Goal: Task Accomplishment & Management: Use online tool/utility

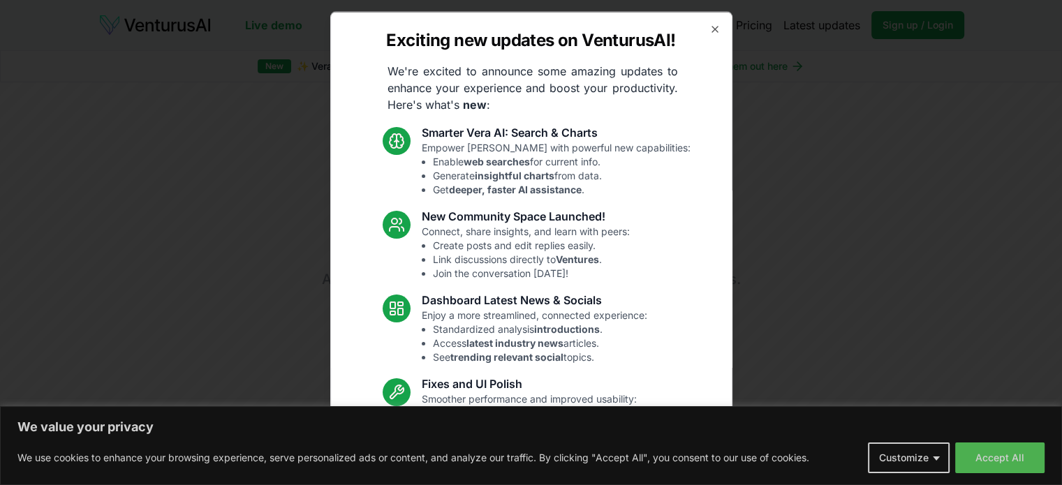
click at [704, 22] on div "Exciting new updates on VenturusAI! We're excited to announce some amazing upda…" at bounding box center [531, 242] width 402 height 463
click at [712, 30] on icon "button" at bounding box center [715, 29] width 6 height 6
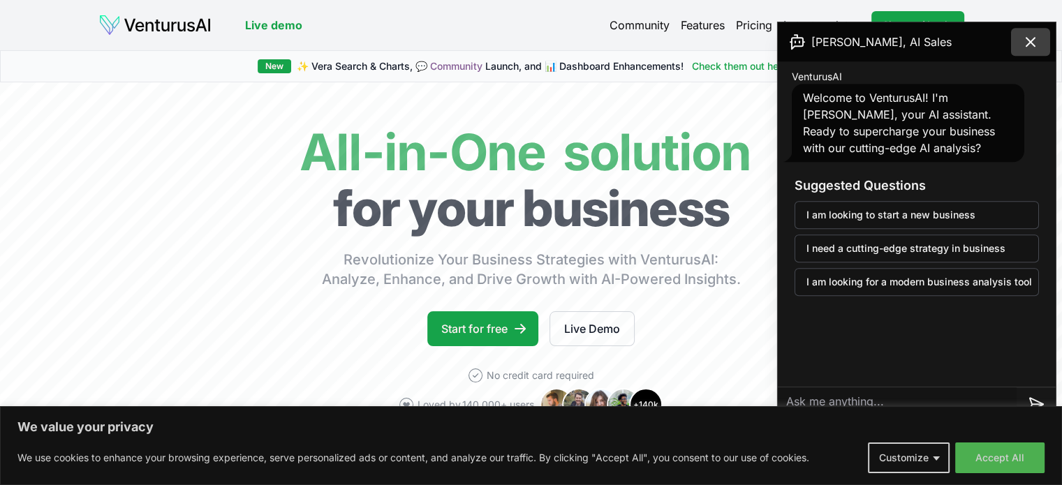
click at [1037, 36] on icon at bounding box center [1030, 42] width 17 height 17
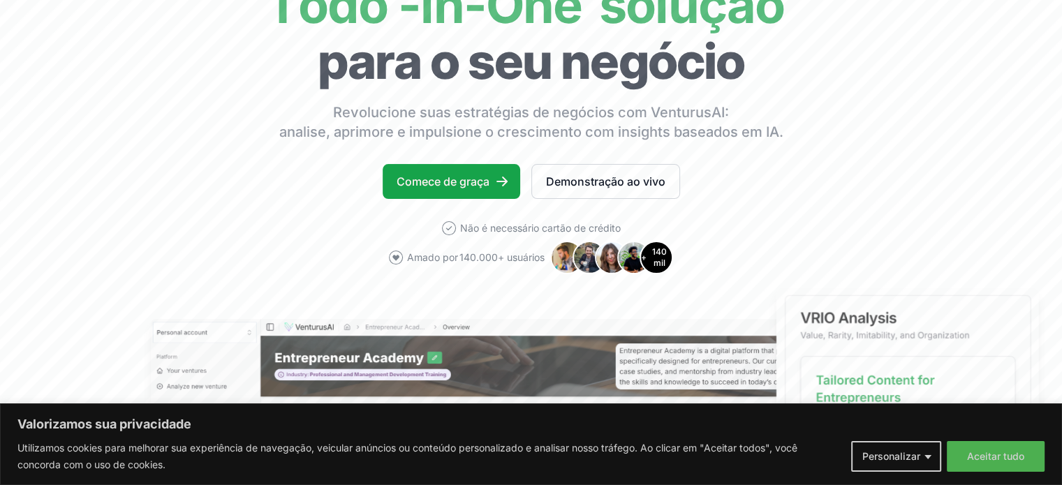
scroll to position [279, 0]
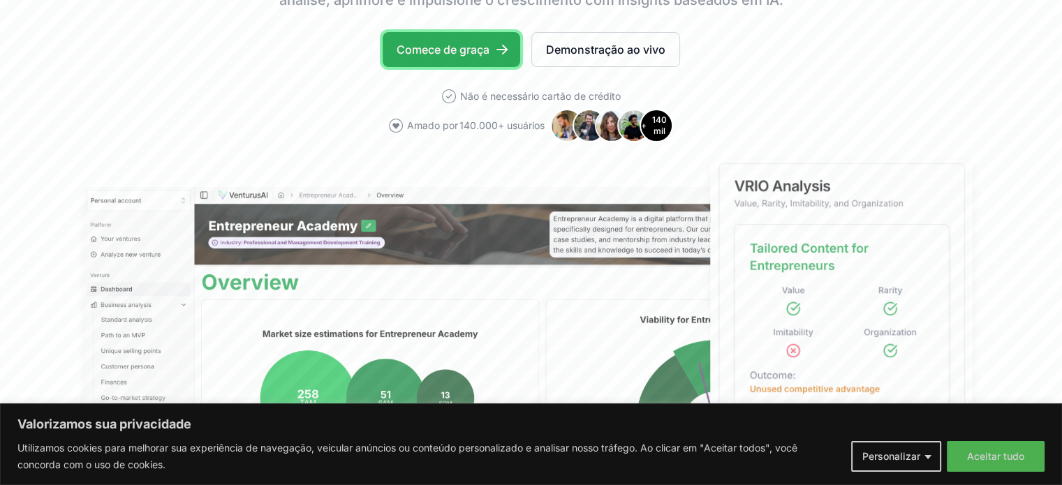
click at [450, 47] on font "Comece de graça" at bounding box center [443, 50] width 93 height 14
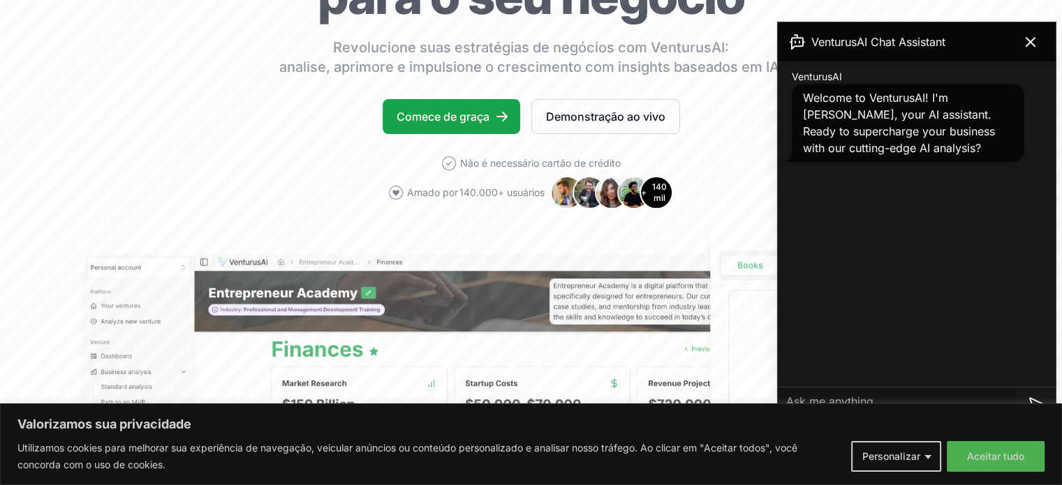
scroll to position [209, 0]
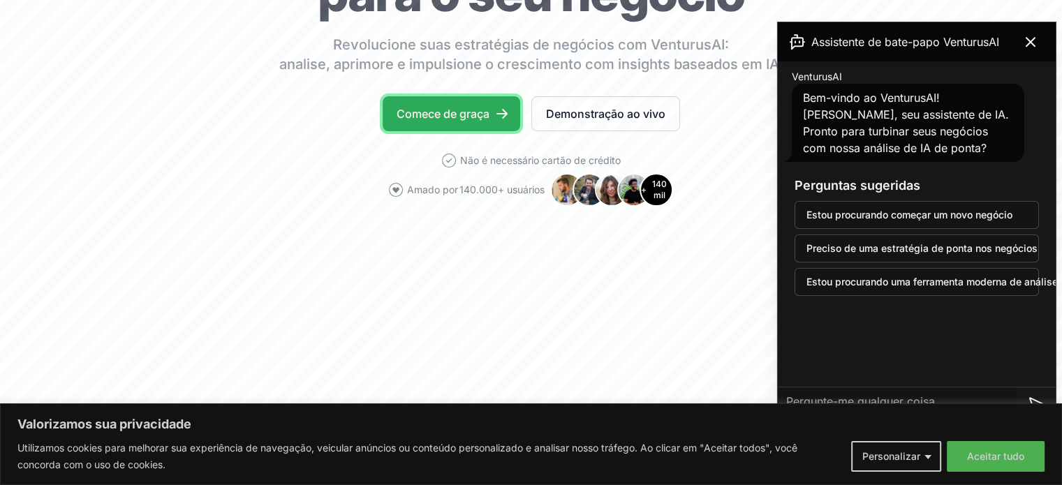
click at [447, 110] on font "Comece de graça" at bounding box center [443, 114] width 93 height 14
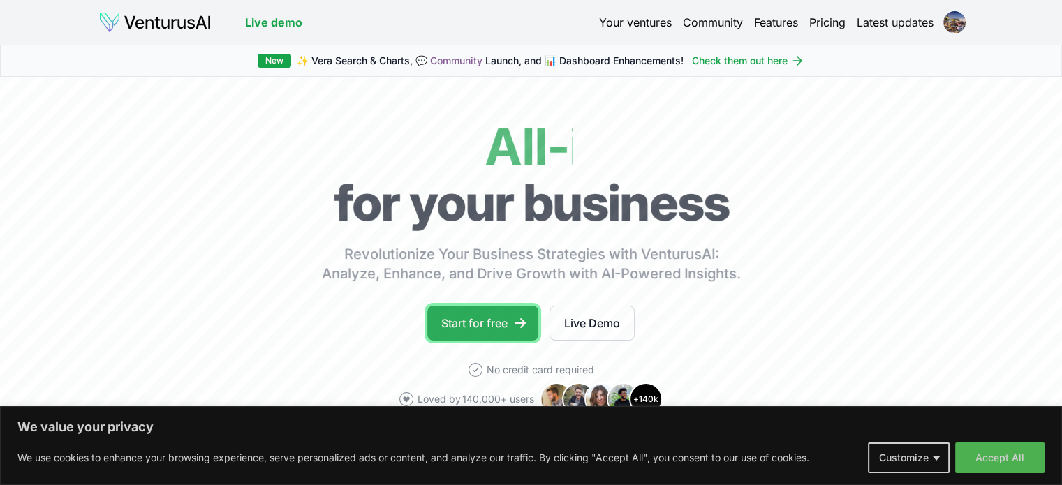
click at [476, 321] on link "Start for free" at bounding box center [482, 323] width 111 height 35
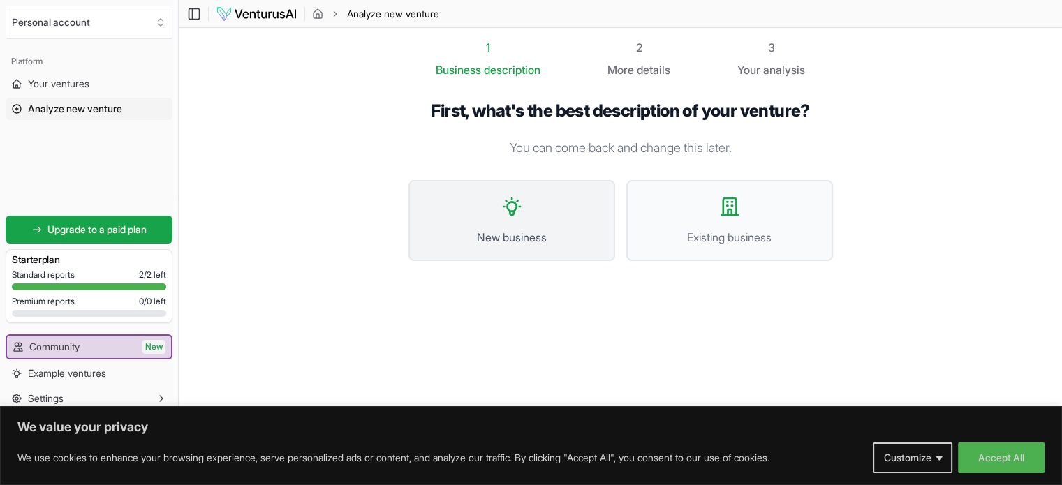
click at [509, 213] on icon at bounding box center [511, 206] width 17 height 17
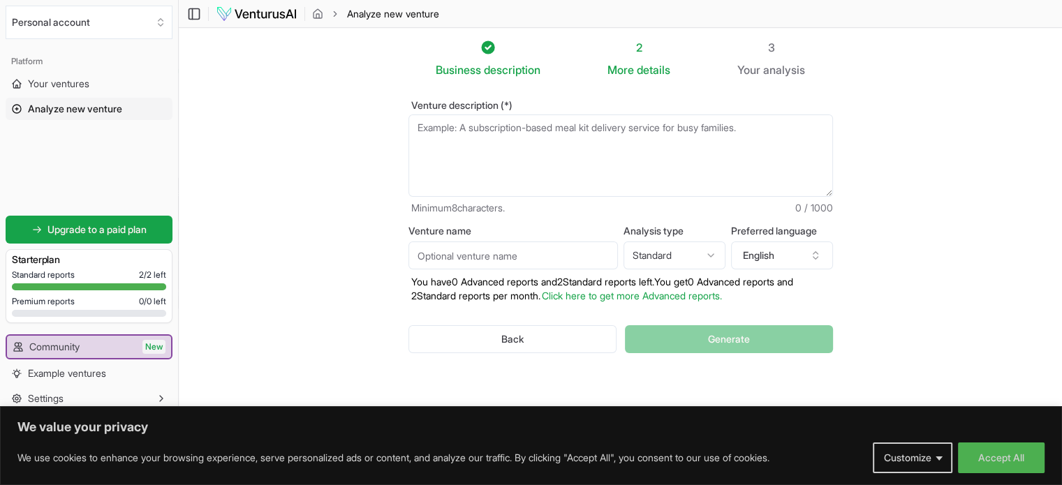
click at [916, 148] on section "Business description 2 More details 3 Your analysis Venture description (*) Min…" at bounding box center [620, 222] width 883 height 388
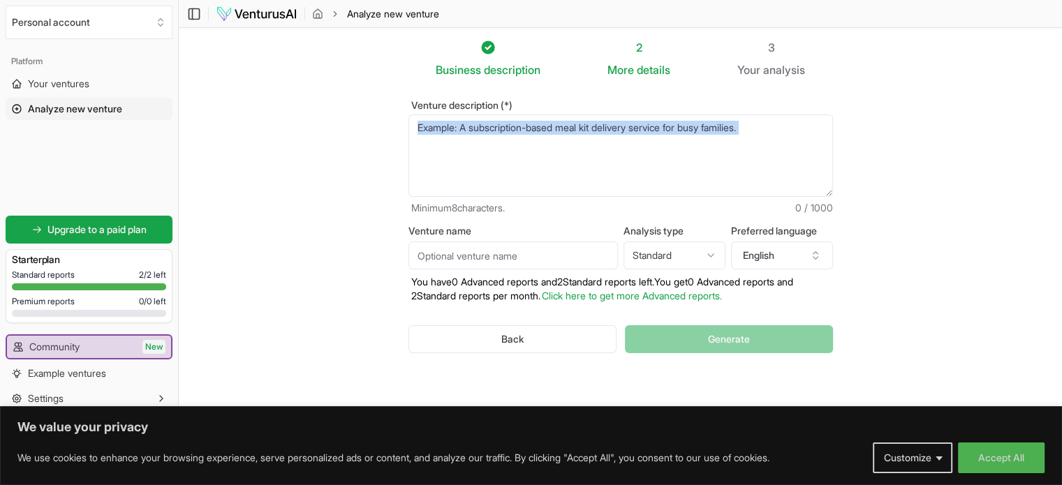
drag, startPoint x: 508, startPoint y: 152, endPoint x: 486, endPoint y: 125, distance: 34.7
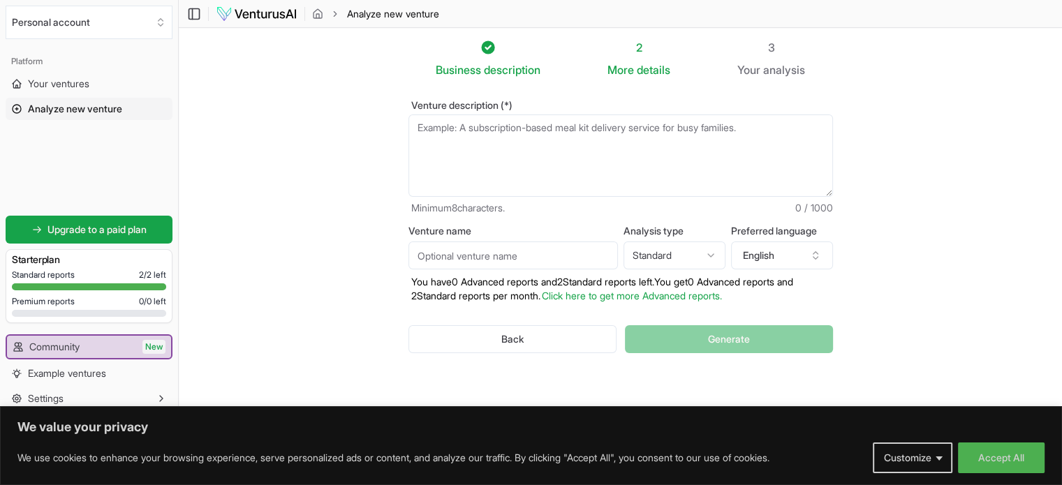
drag, startPoint x: 486, startPoint y: 125, endPoint x: 538, endPoint y: 78, distance: 70.2
click at [538, 78] on div "Business description 2 More details 3 Your analysis Venture description (*) Min…" at bounding box center [620, 221] width 469 height 365
click at [614, 130] on textarea "Venture description (*)" at bounding box center [620, 156] width 425 height 82
paste textarea "O Green House Gardunha é um projeto de alojamento local sustentável e turismo r…"
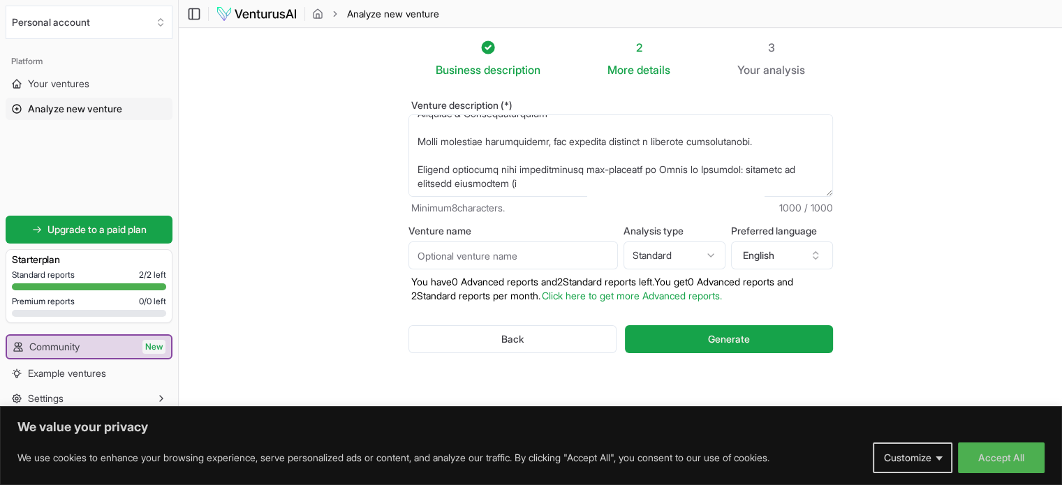
scroll to position [293, 0]
type textarea "O Green House Gardunha é um projeto de alojamento local sustentável e turismo r…"
click at [782, 251] on button "English" at bounding box center [782, 256] width 102 height 28
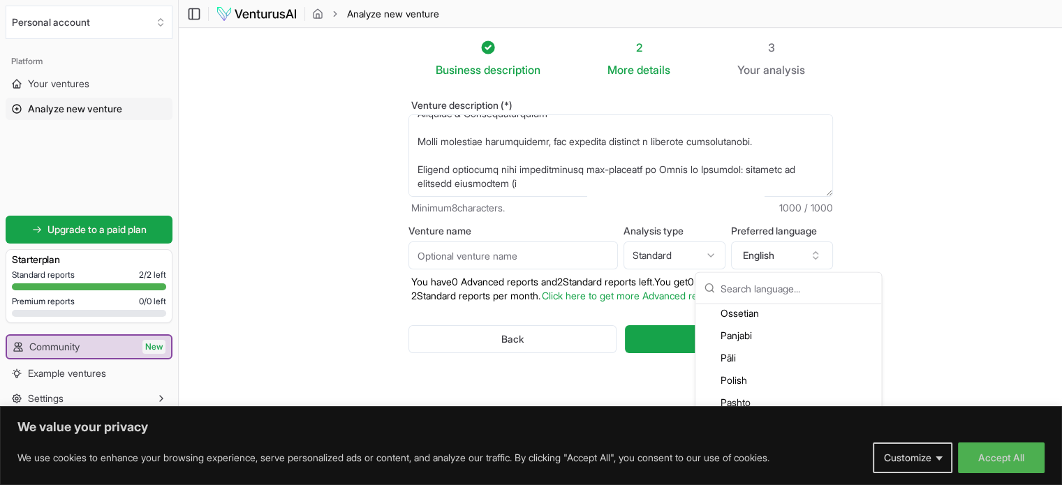
scroll to position [2863, 0]
click at [761, 332] on div "Portuguese" at bounding box center [788, 338] width 180 height 22
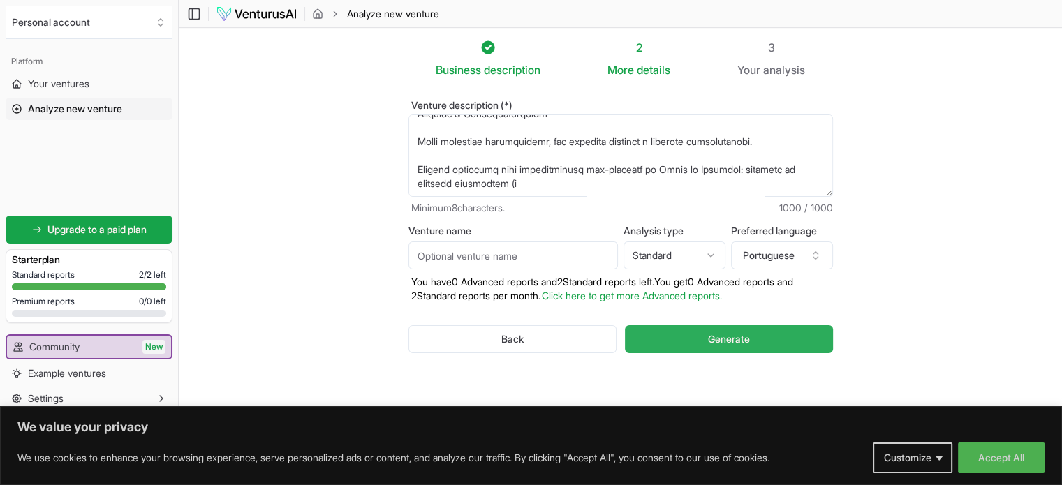
click at [732, 339] on span "Generate" at bounding box center [729, 339] width 42 height 14
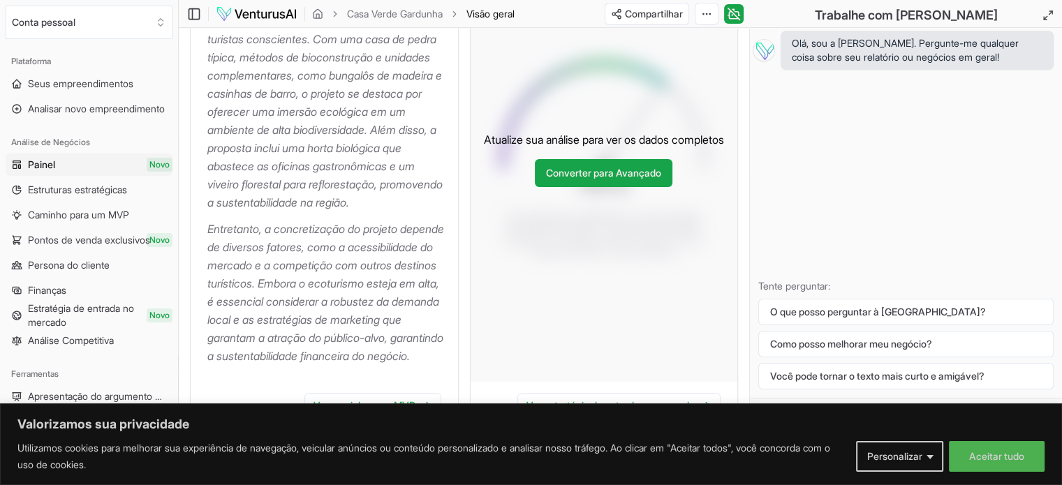
scroll to position [419, 0]
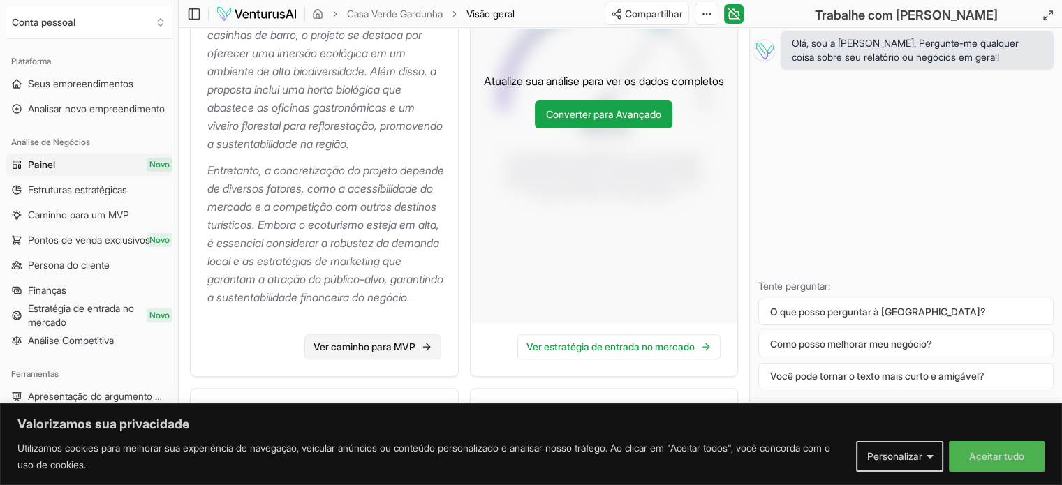
click at [391, 353] on font "Ver caminho para MVP" at bounding box center [365, 347] width 102 height 12
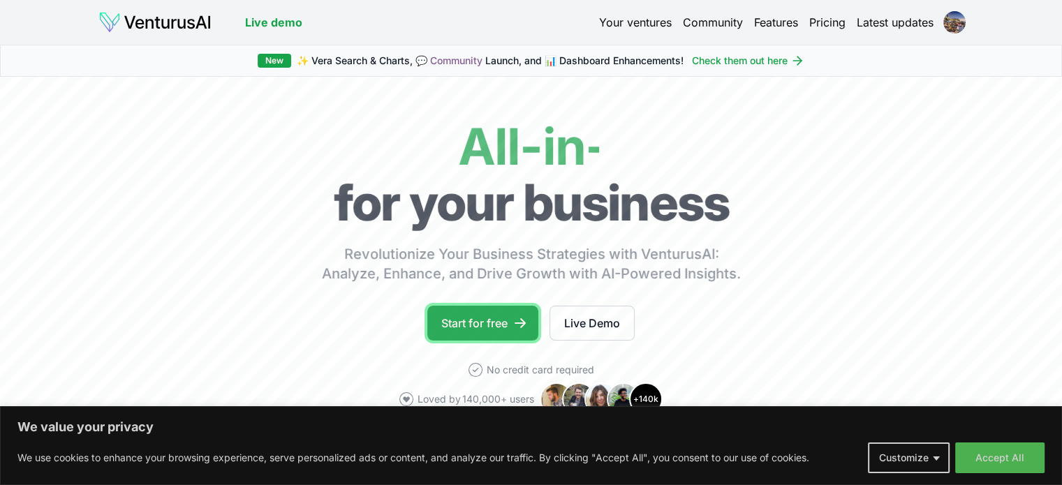
click at [492, 329] on link "Start for free" at bounding box center [482, 323] width 111 height 35
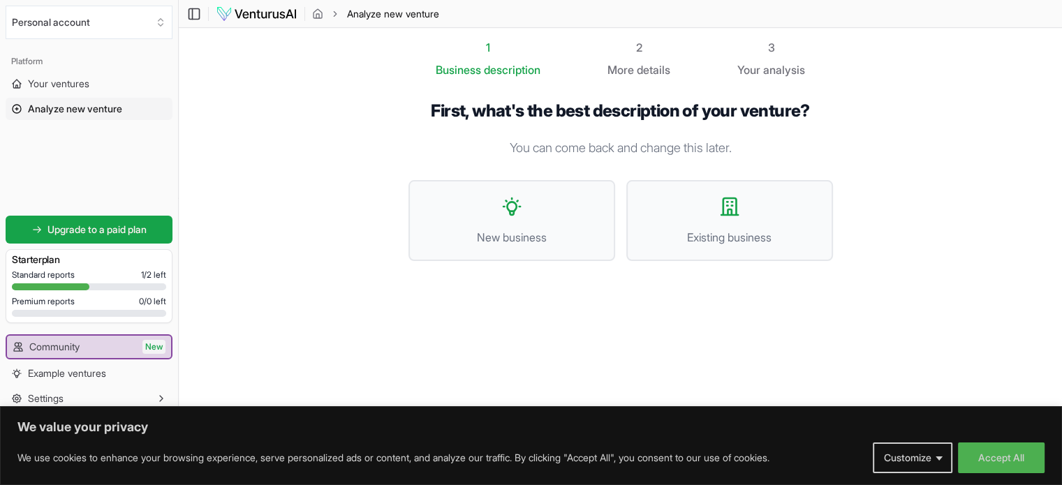
click at [63, 251] on div "Starter plan" at bounding box center [89, 260] width 154 height 20
click at [515, 209] on icon at bounding box center [511, 206] width 17 height 17
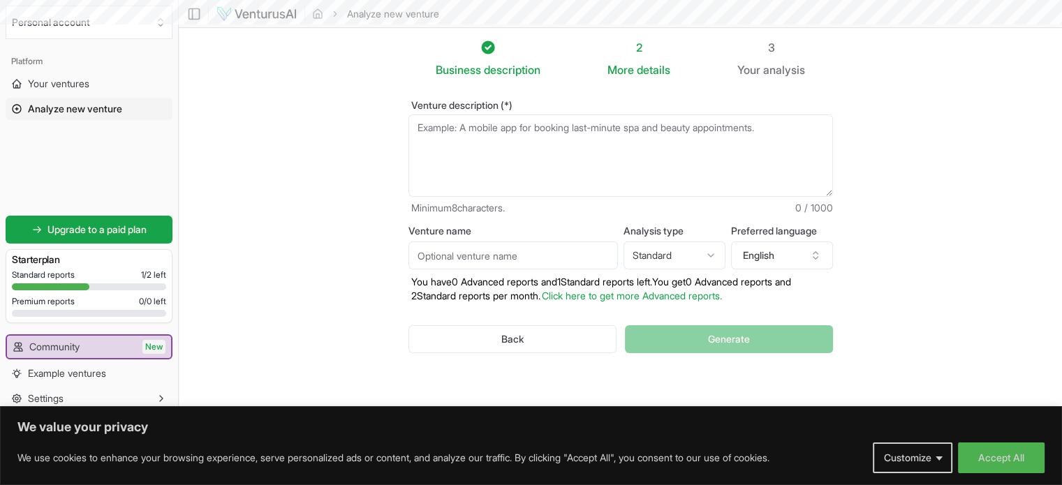
click at [505, 208] on span "Minimum 8 characters." at bounding box center [458, 208] width 94 height 14
click at [636, 55] on div "2" at bounding box center [638, 47] width 63 height 17
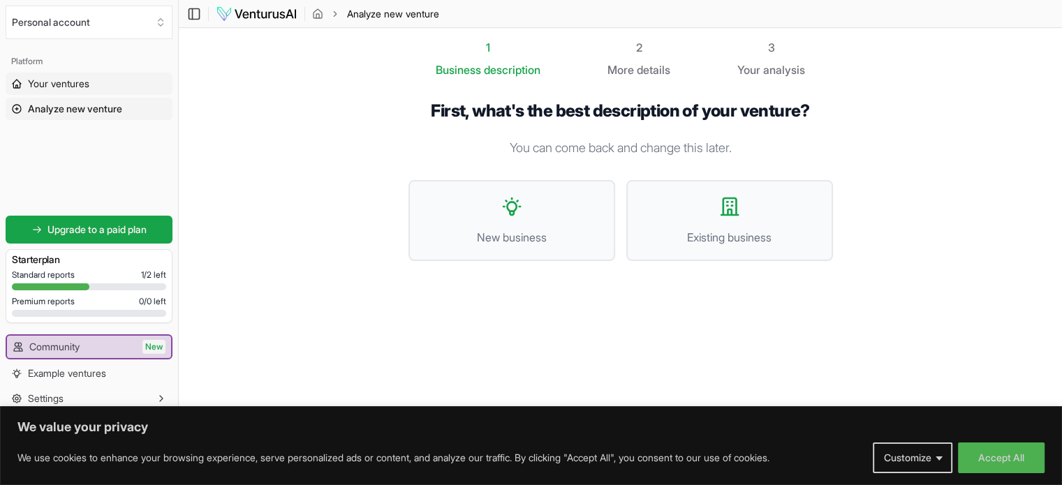
click at [57, 82] on span "Your ventures" at bounding box center [58, 84] width 61 height 14
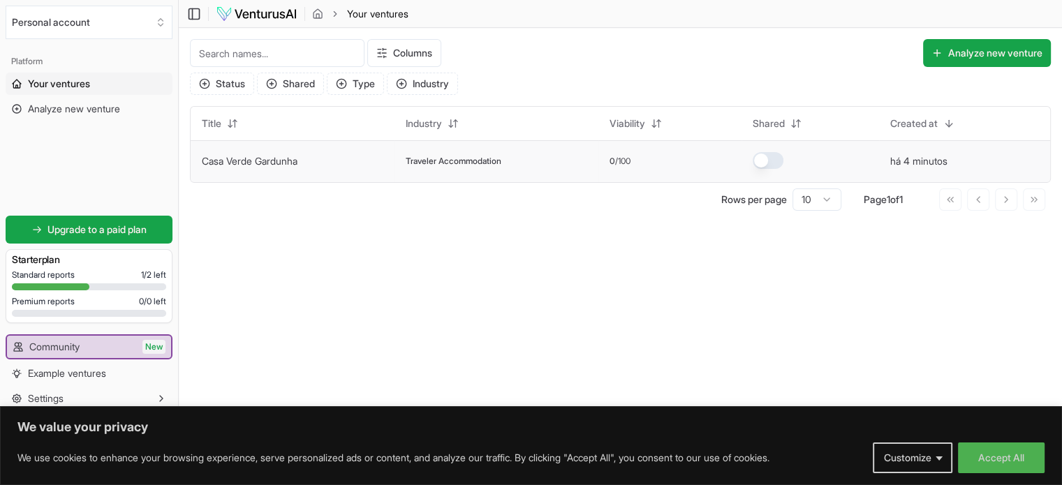
click at [271, 161] on link "Casa Verde Gardunha" at bounding box center [250, 161] width 96 height 12
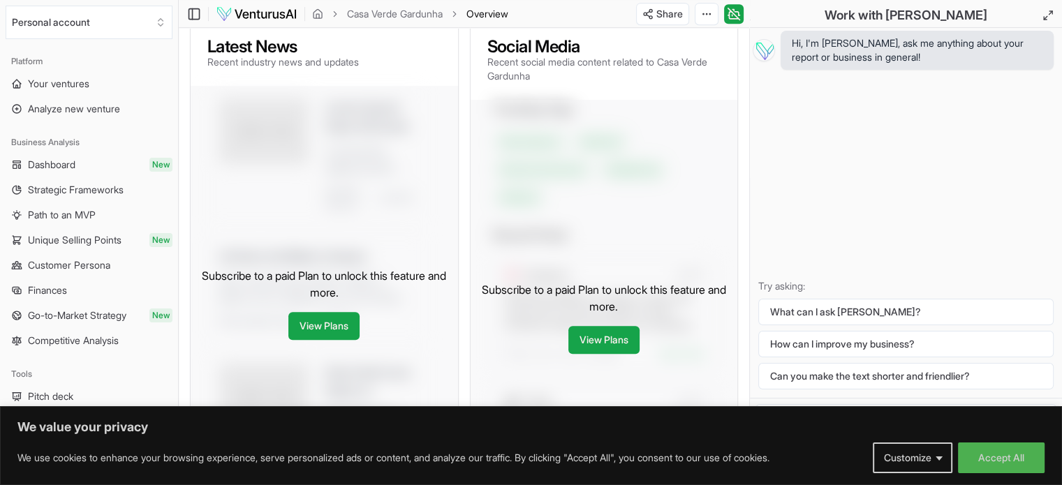
scroll to position [768, 0]
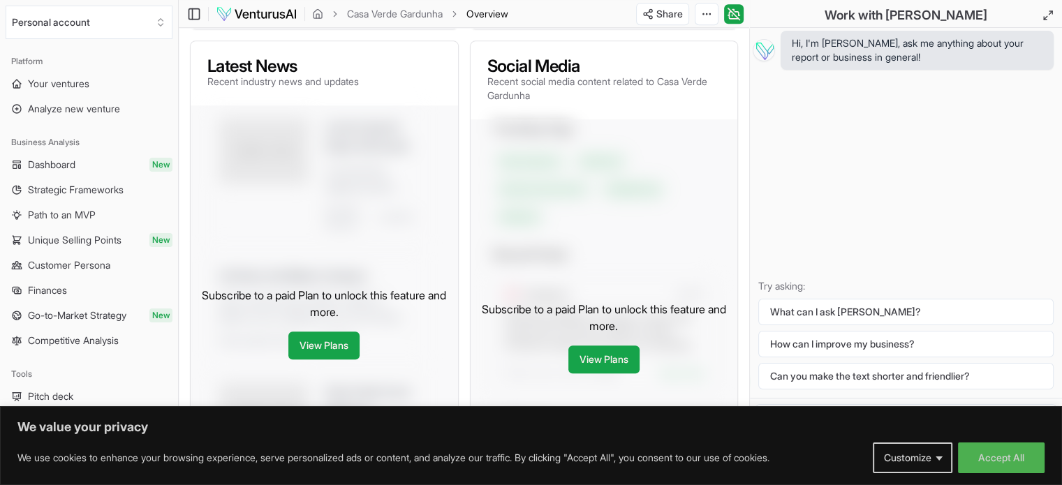
click at [325, 226] on div "Subscribe to a paid Plan to unlock this feature and more. View Plans" at bounding box center [324, 323] width 267 height 436
click at [313, 349] on link "View Plans" at bounding box center [323, 346] width 71 height 28
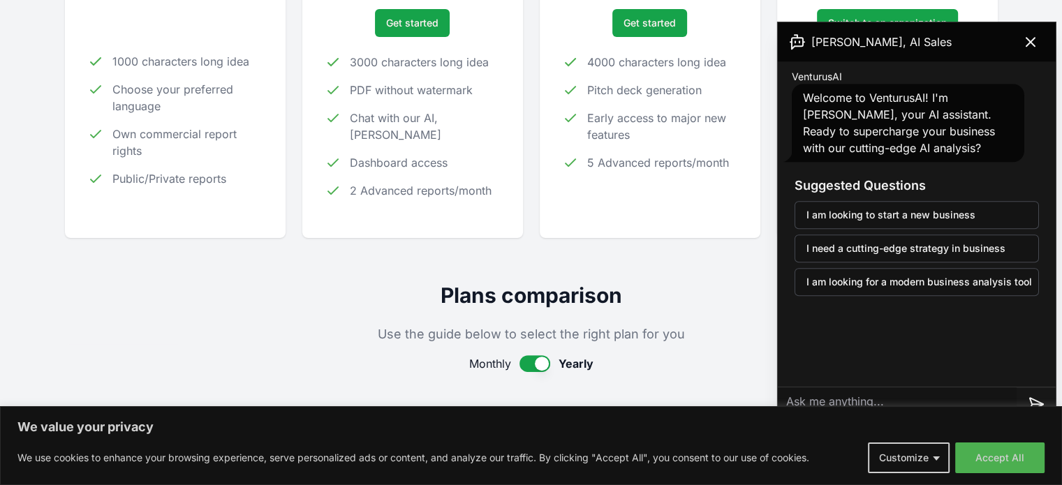
scroll to position [279, 0]
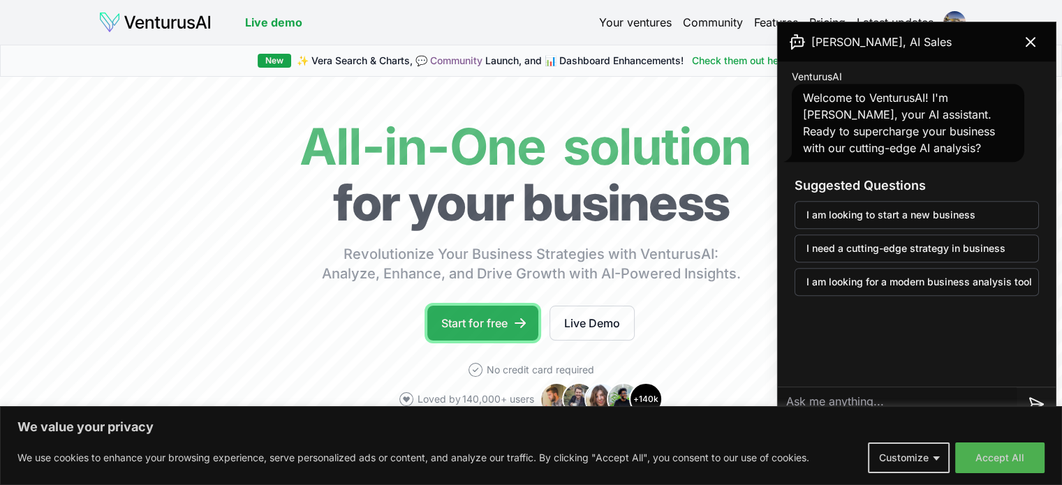
click at [470, 325] on link "Start for free" at bounding box center [482, 323] width 111 height 35
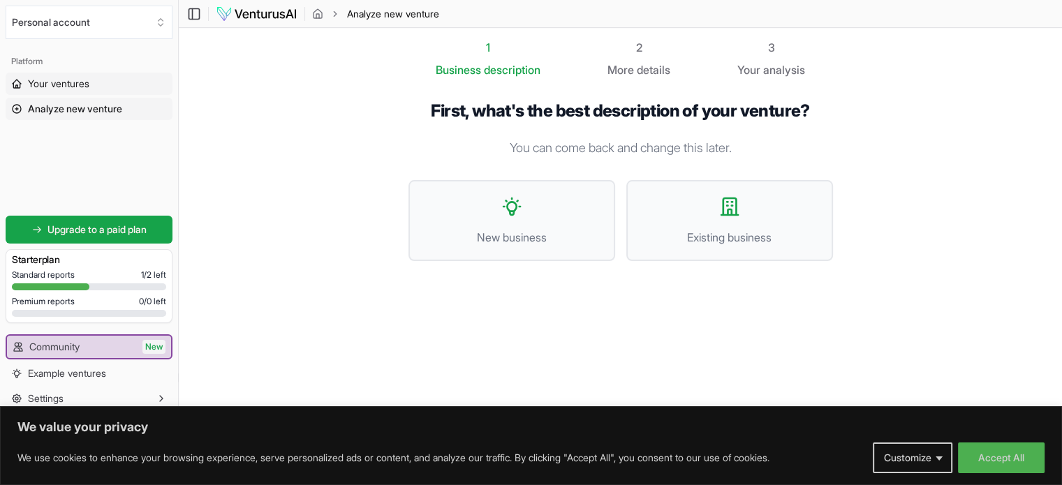
click at [64, 80] on span "Your ventures" at bounding box center [58, 84] width 61 height 14
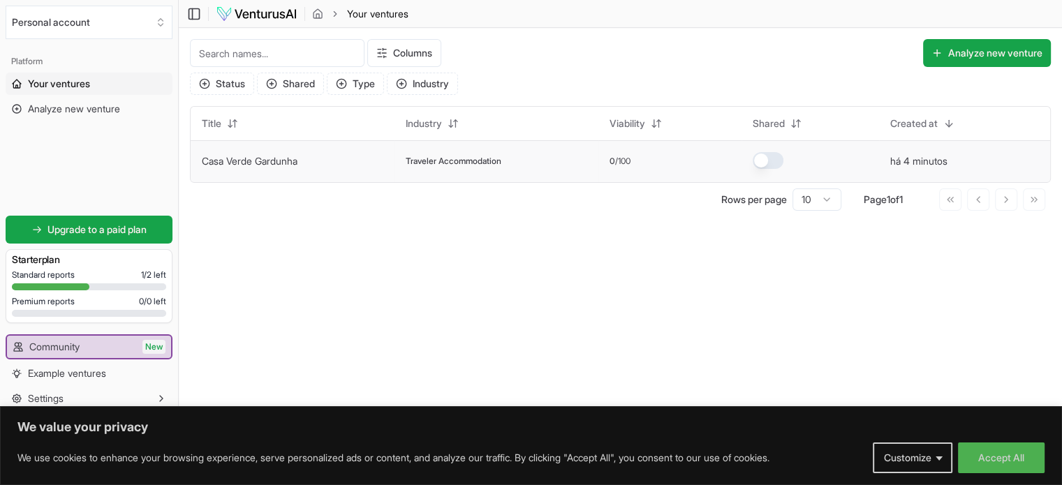
click at [264, 161] on link "Casa Verde Gardunha" at bounding box center [250, 161] width 96 height 12
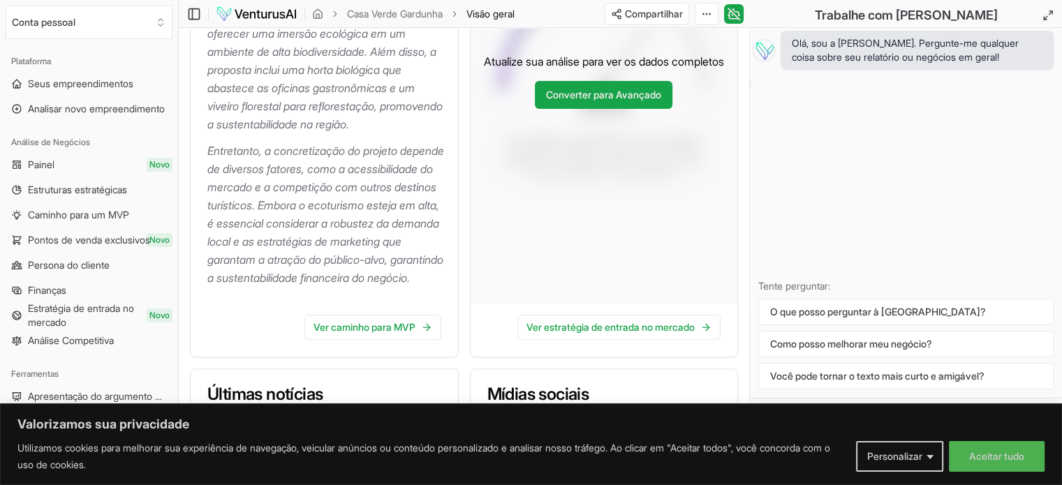
scroll to position [489, 0]
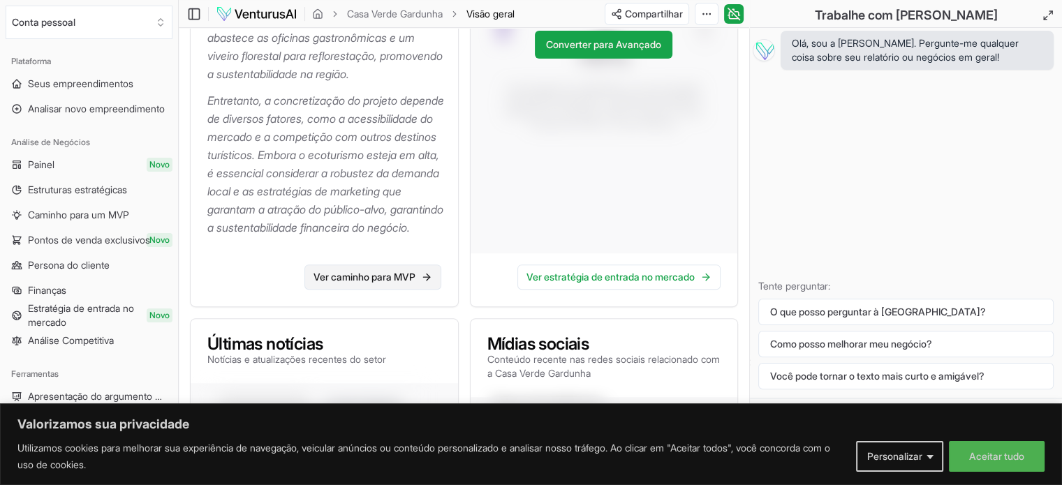
click at [414, 283] on font "Ver caminho para MVP" at bounding box center [365, 277] width 102 height 12
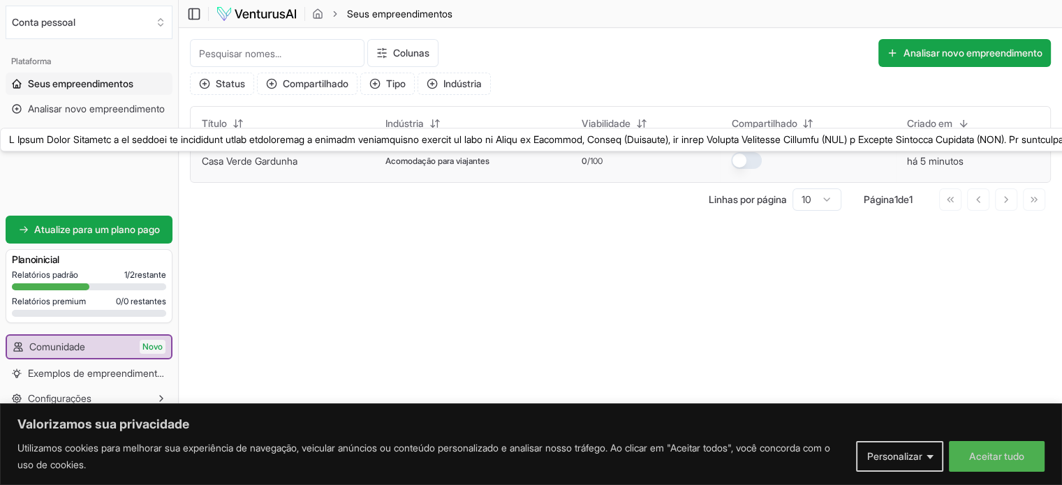
click at [247, 160] on font "Casa Verde Gardunha" at bounding box center [250, 161] width 96 height 12
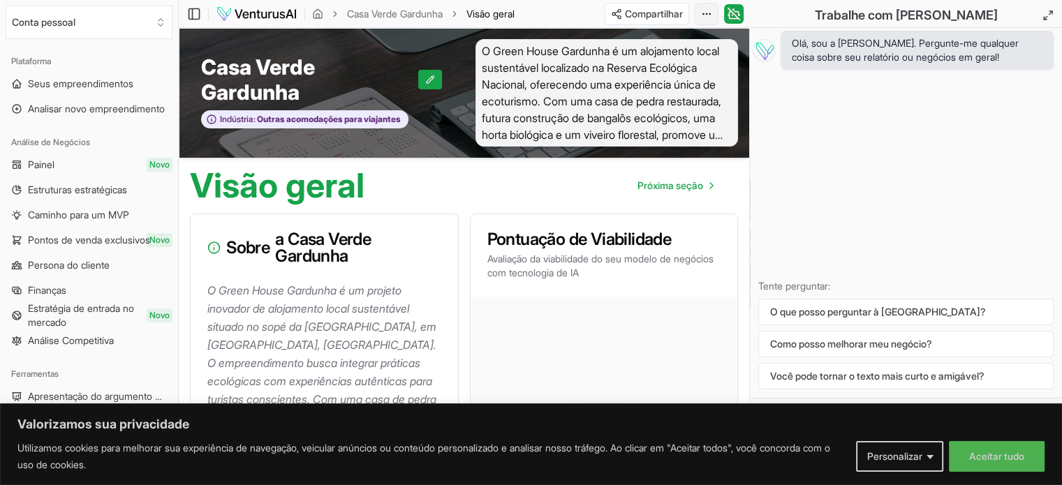
click at [705, 10] on html "Valorizamos sua privacidade Utilizamos cookies para melhorar sua experiência de…" at bounding box center [531, 242] width 1062 height 485
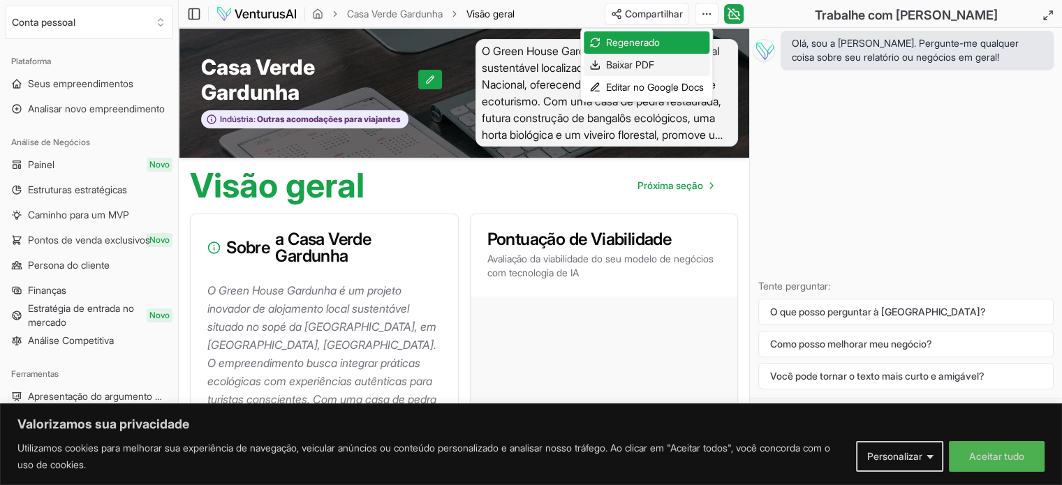
click at [628, 64] on font "Baixar PDF" at bounding box center [630, 65] width 48 height 12
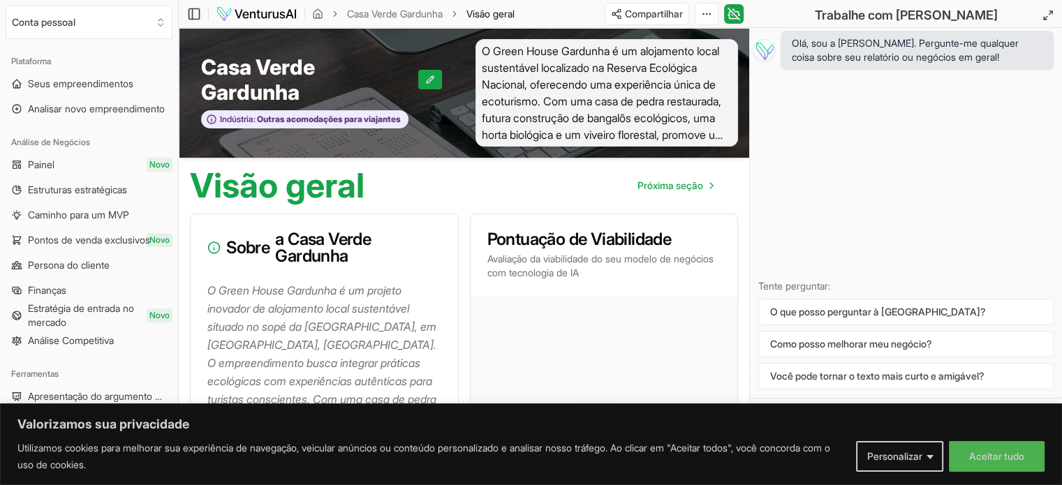
click at [1036, 110] on div "Olá, sou a Vera. Pergunte-me qualquer coisa sobre seu relatório ou negócios em …" at bounding box center [906, 213] width 312 height 370
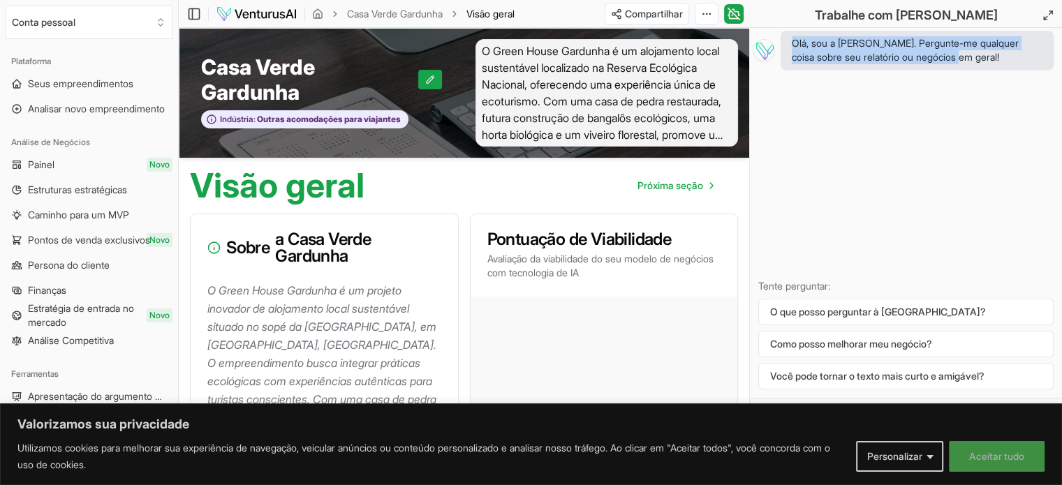
click at [978, 458] on font "Aceitar tudo" at bounding box center [996, 456] width 55 height 12
